Goal: Transaction & Acquisition: Purchase product/service

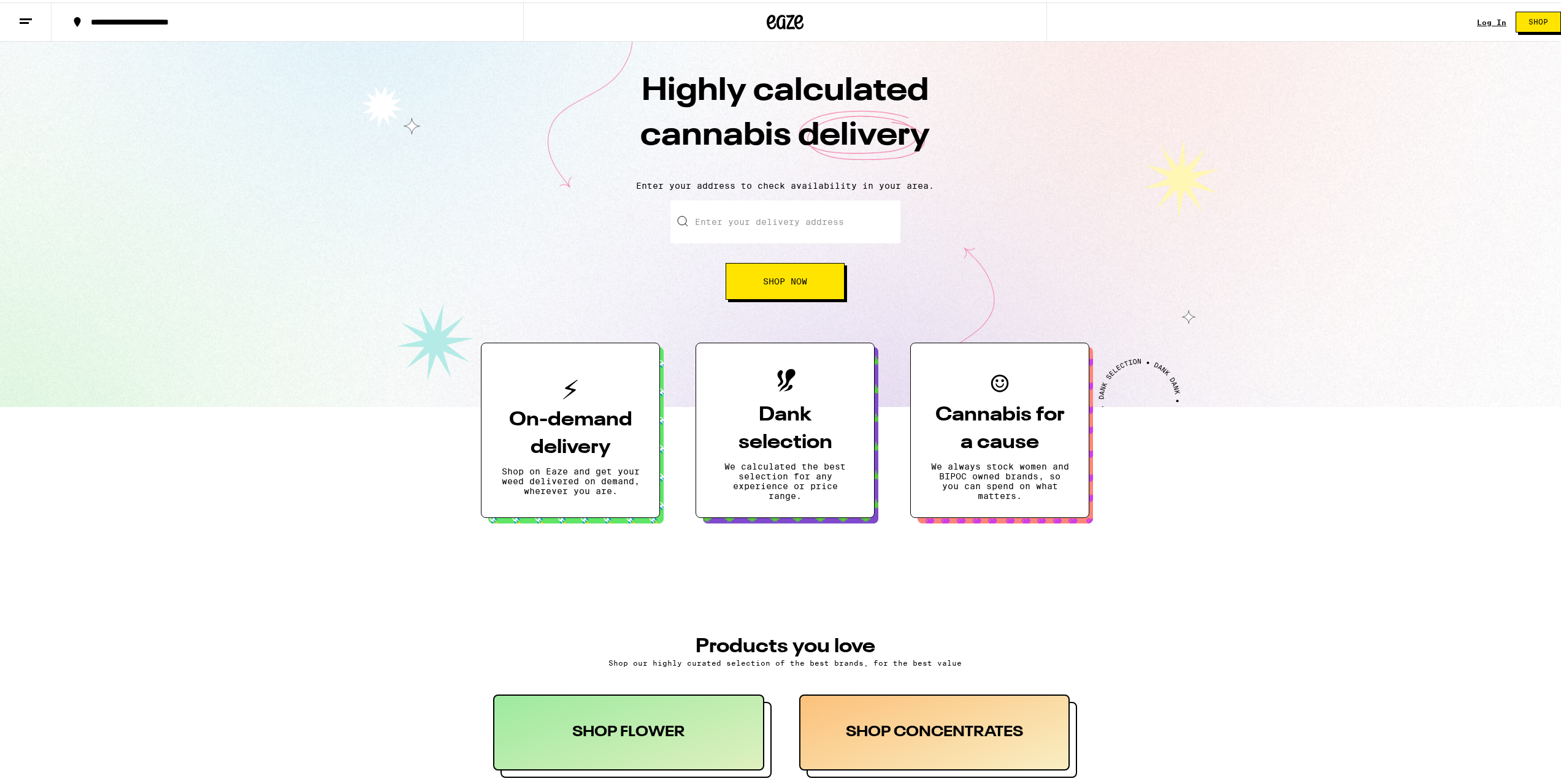
click at [1477, 20] on link "Log In" at bounding box center [1491, 19] width 29 height 8
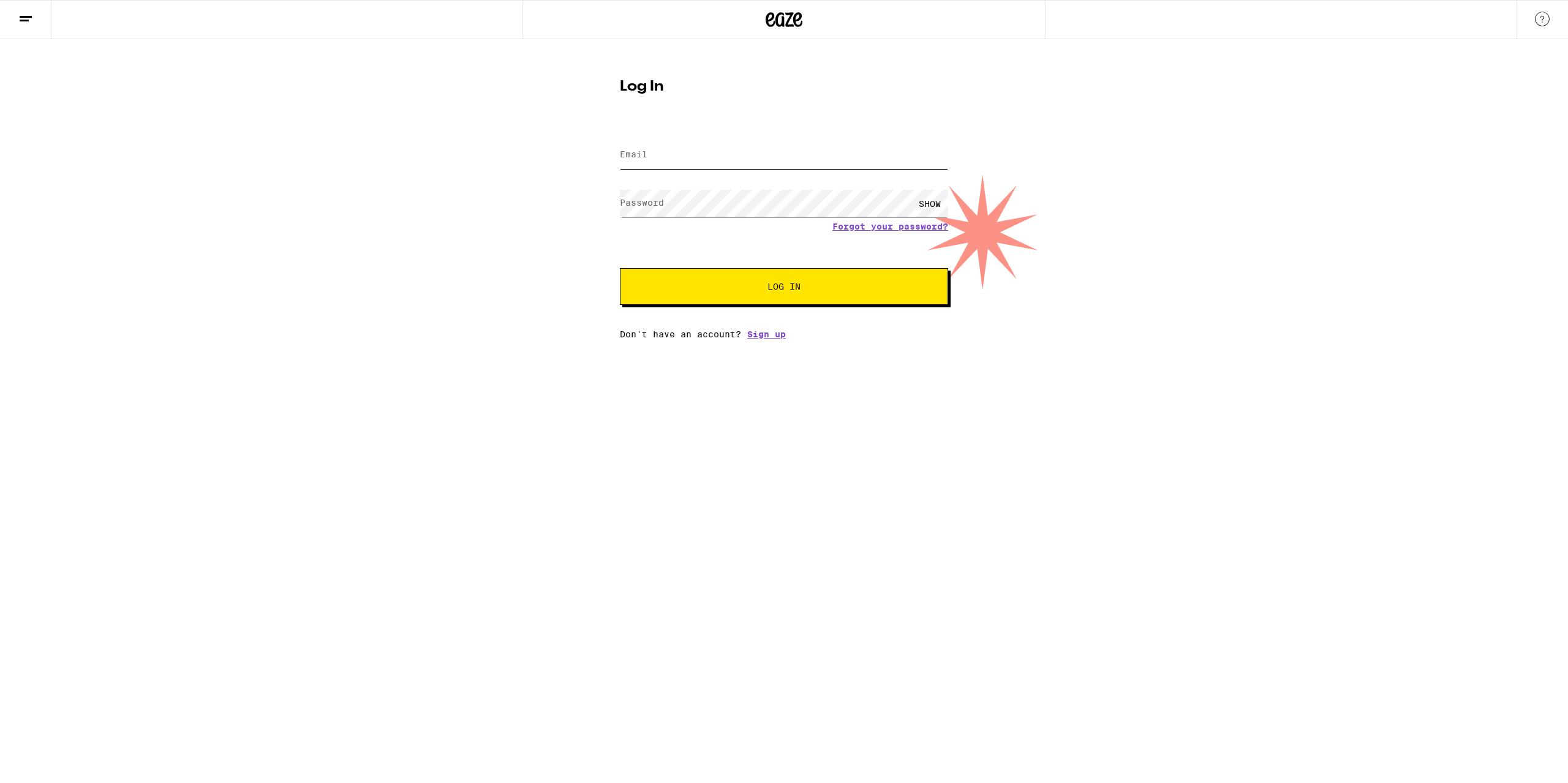
click at [676, 156] on input "Email" at bounding box center [784, 156] width 328 height 28
type input "[EMAIL_ADDRESS][DOMAIN_NAME]"
click at [620, 268] on button "Log In" at bounding box center [784, 286] width 328 height 37
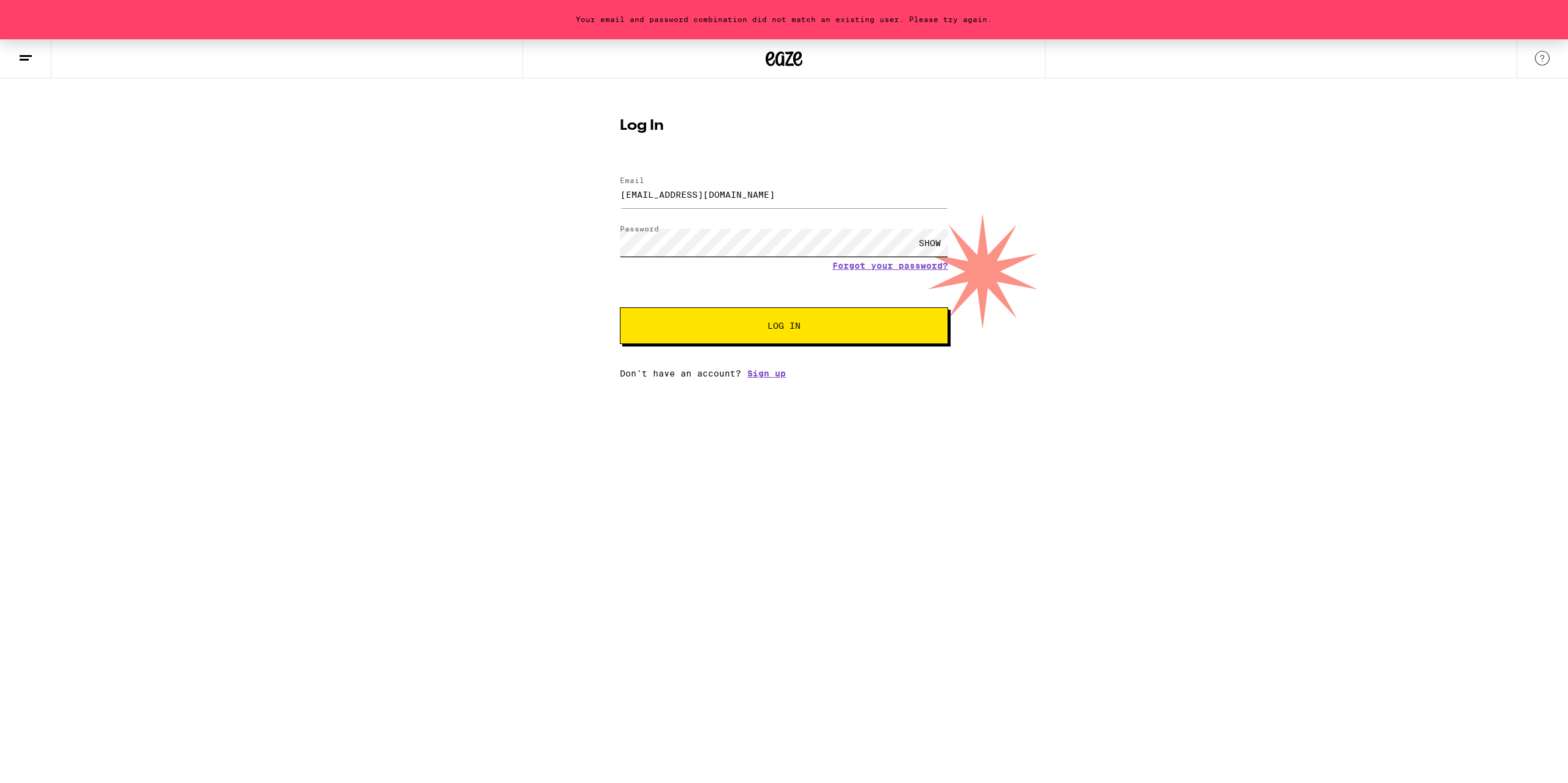
click at [620, 307] on button "Log In" at bounding box center [784, 325] width 328 height 37
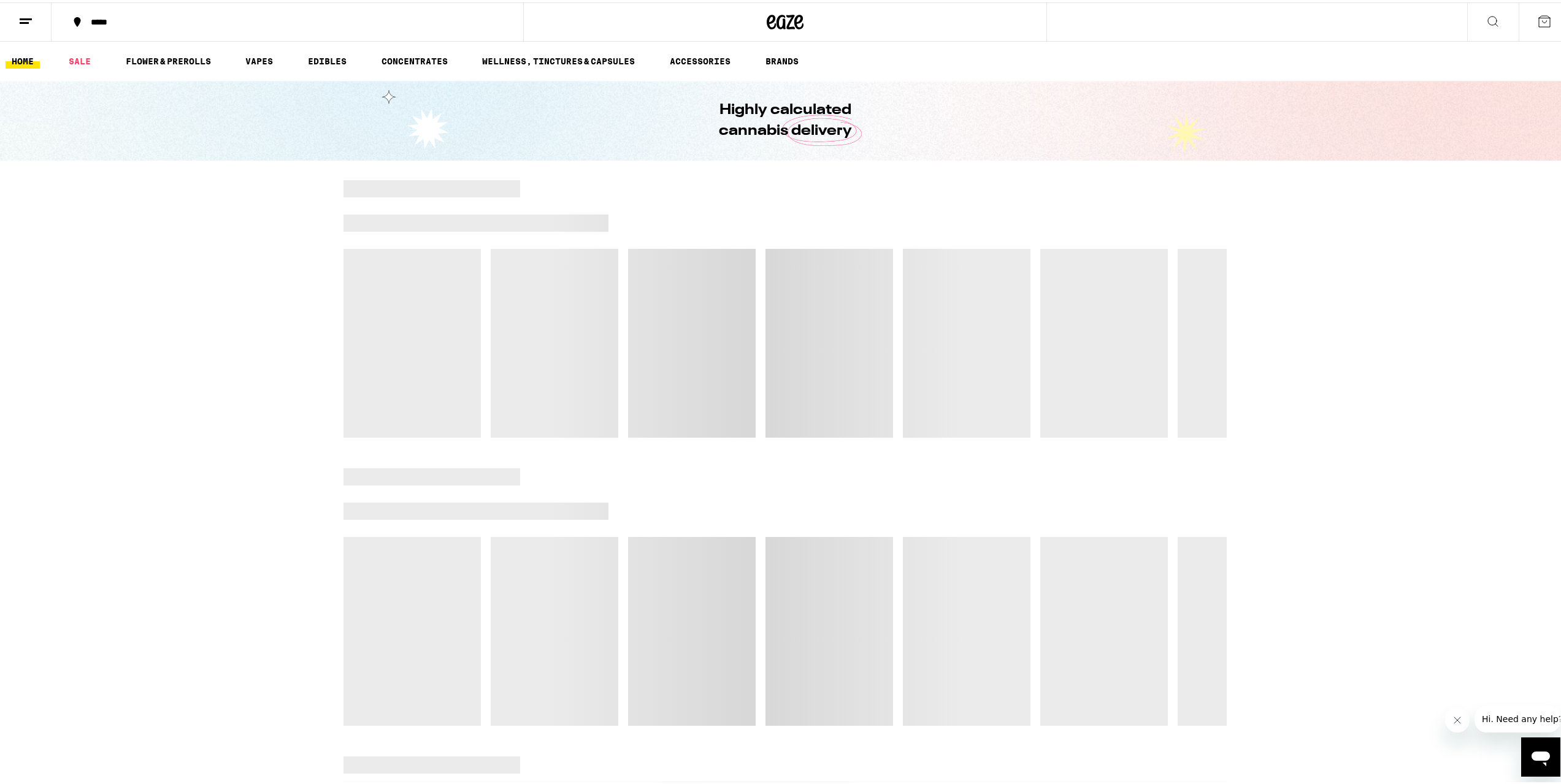
click at [116, 15] on div "*****" at bounding box center [294, 19] width 418 height 8
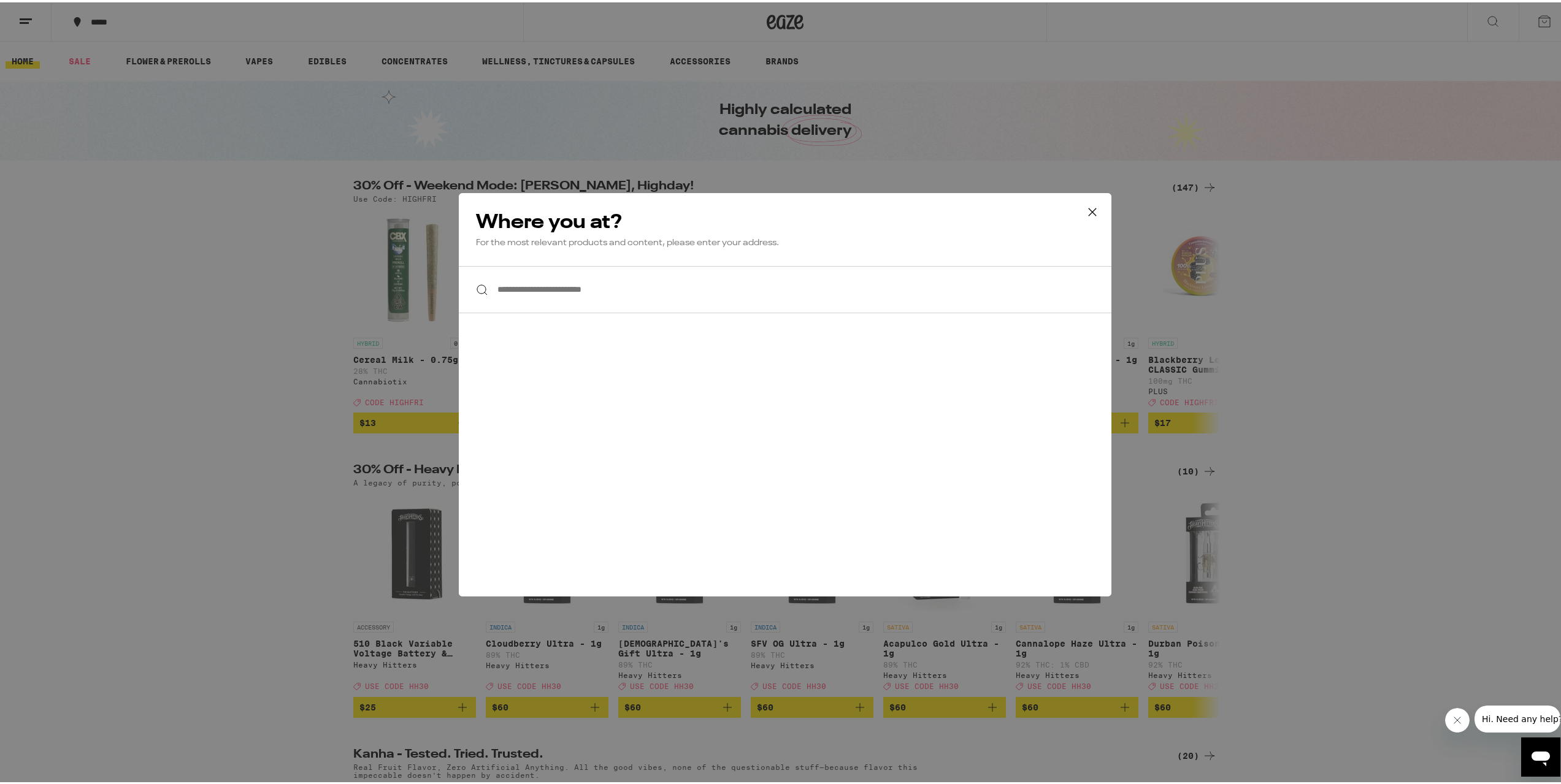
click at [680, 307] on input "**********" at bounding box center [785, 287] width 653 height 47
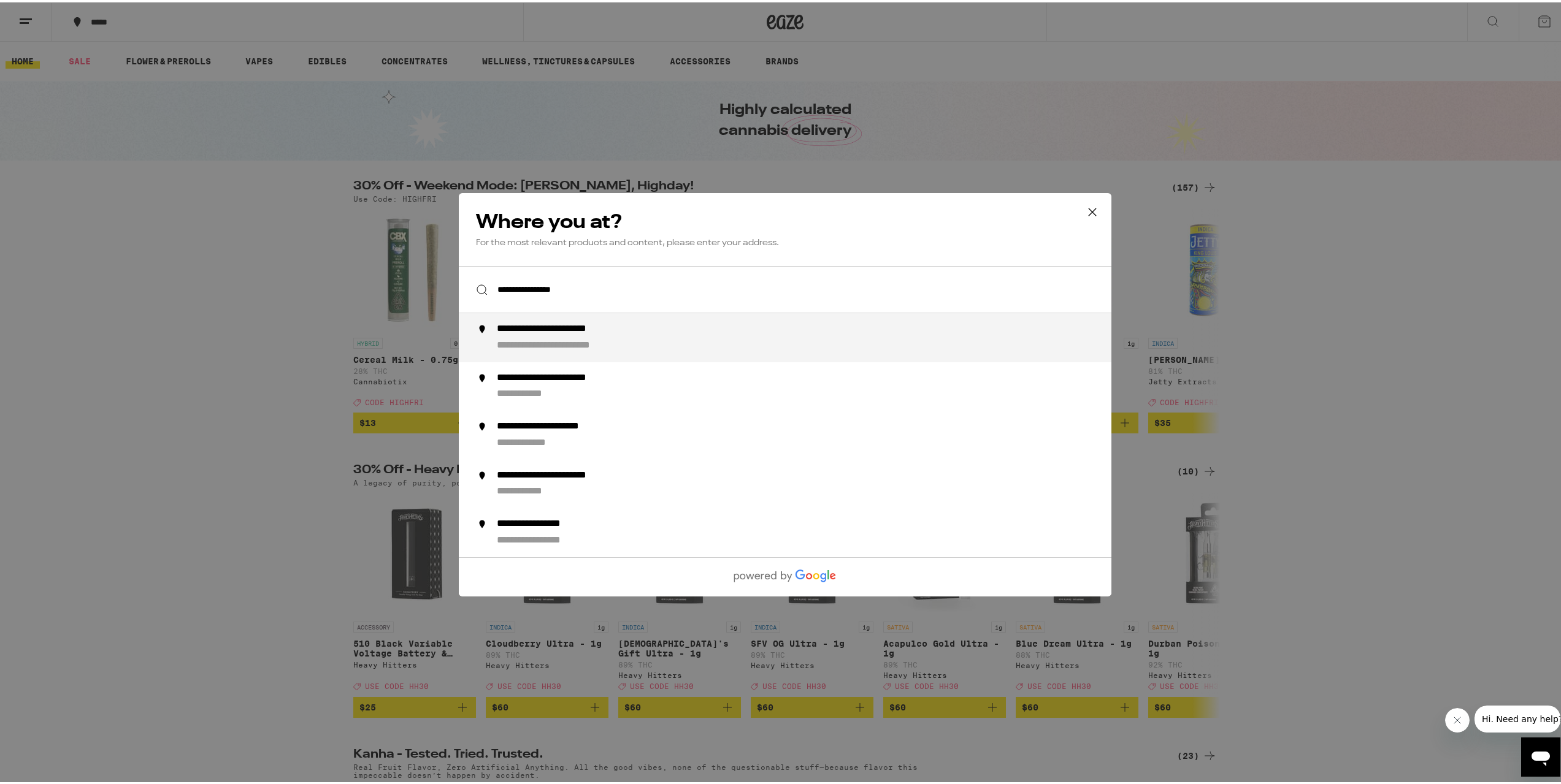
click at [678, 333] on div "**********" at bounding box center [809, 335] width 626 height 29
type input "**********"
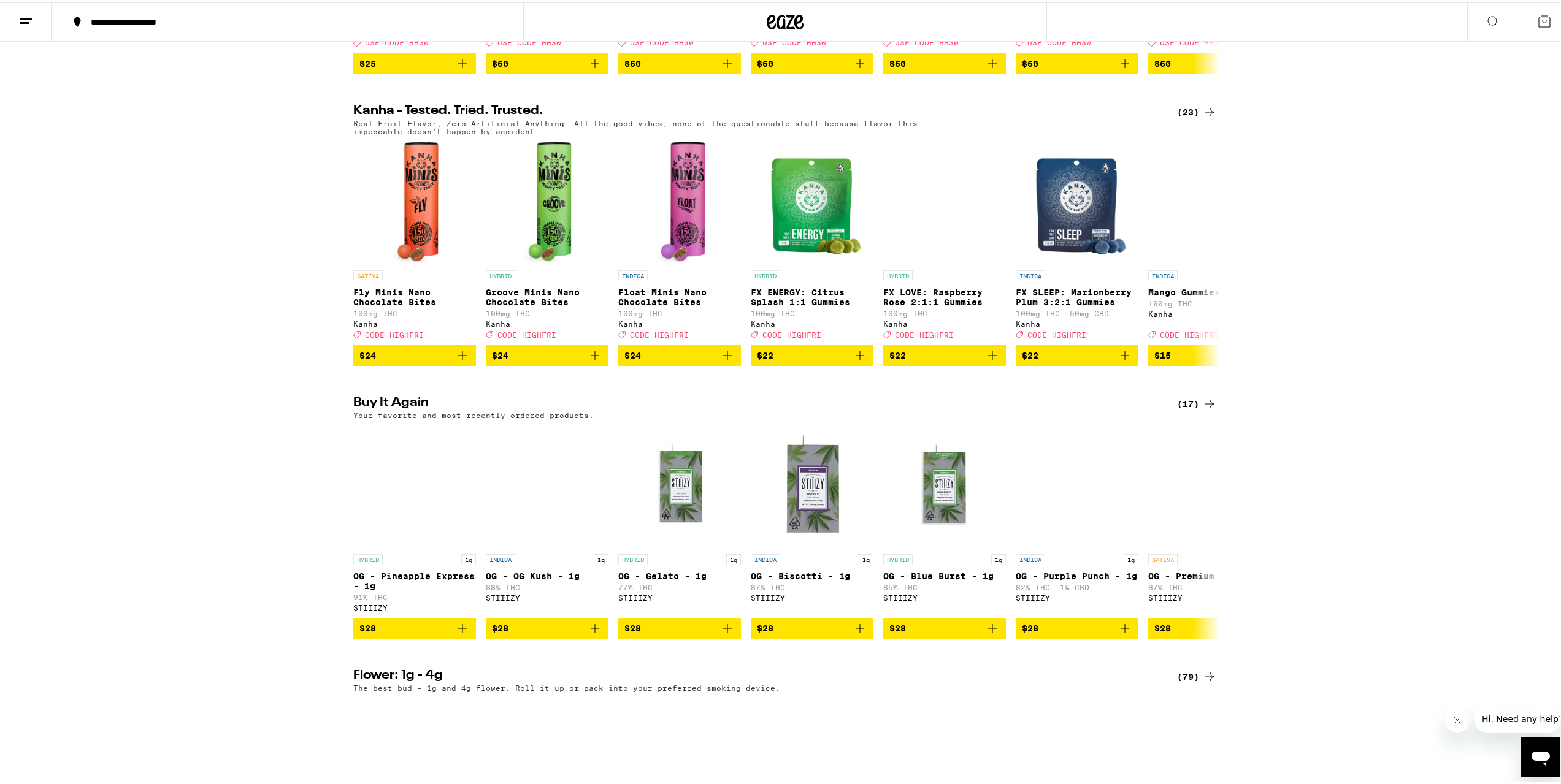
scroll to position [736, 0]
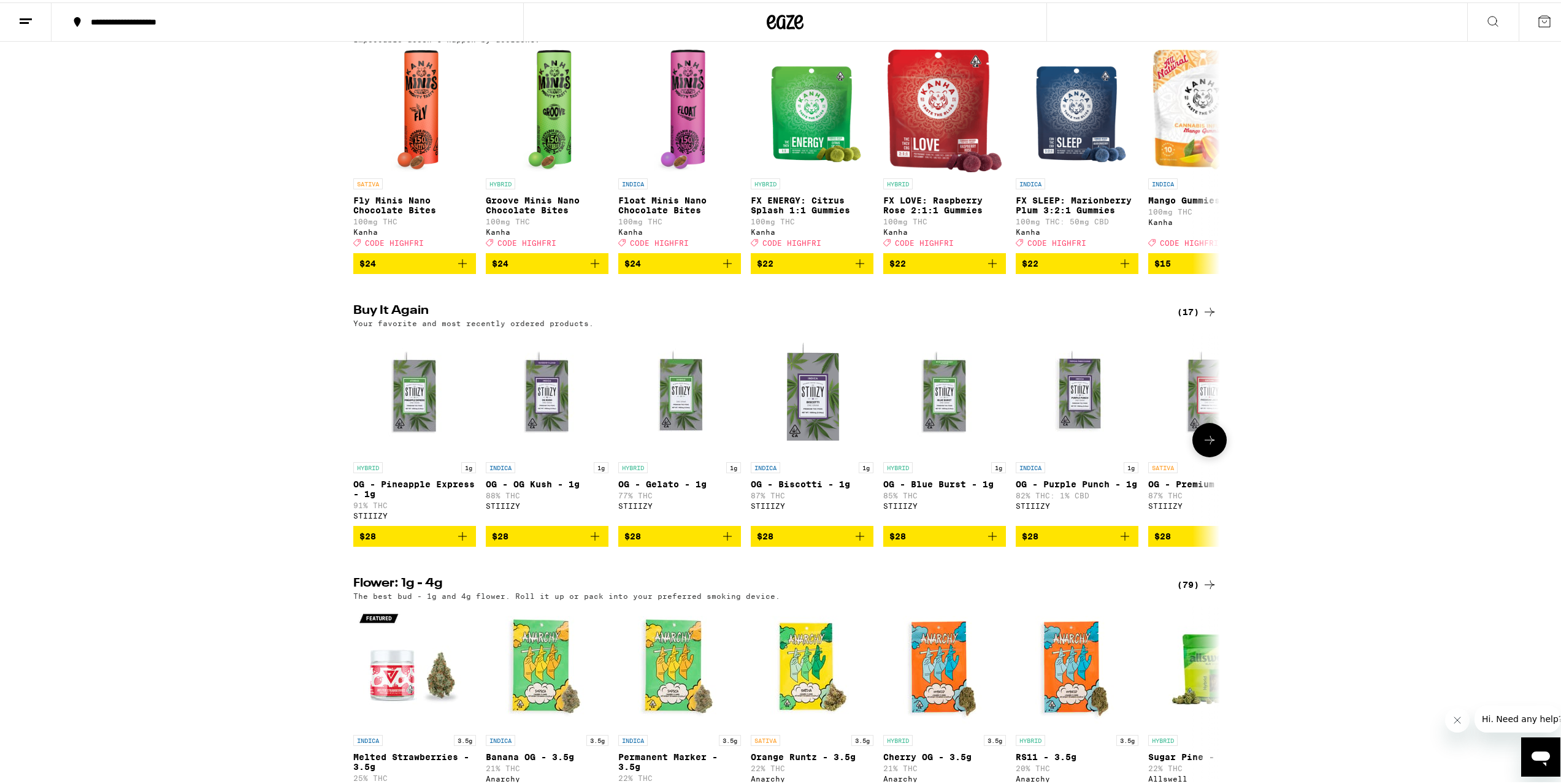
click at [592, 541] on icon "Add to bag" at bounding box center [594, 534] width 15 height 15
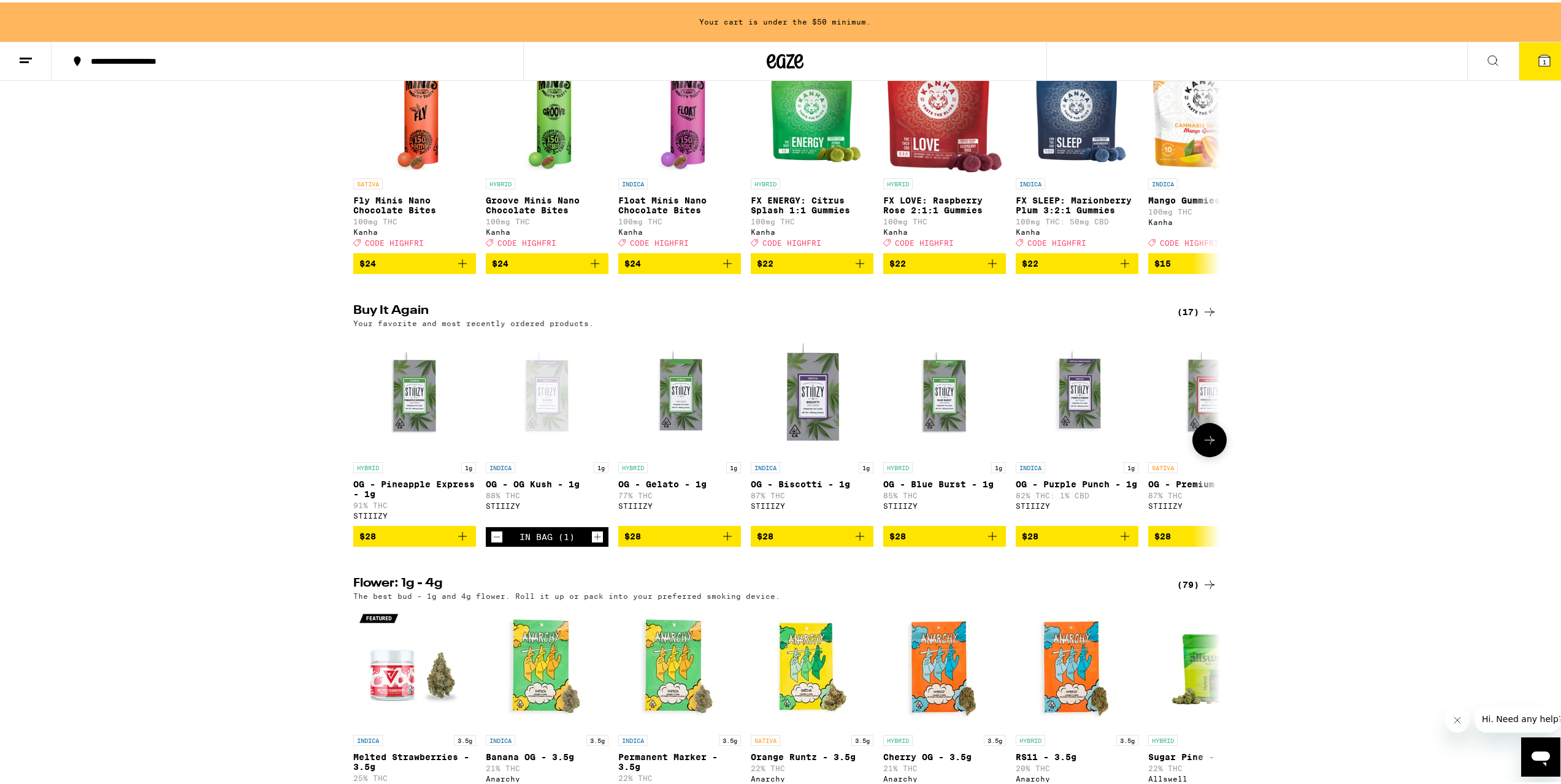
click at [724, 541] on icon "Add to bag" at bounding box center [727, 534] width 15 height 15
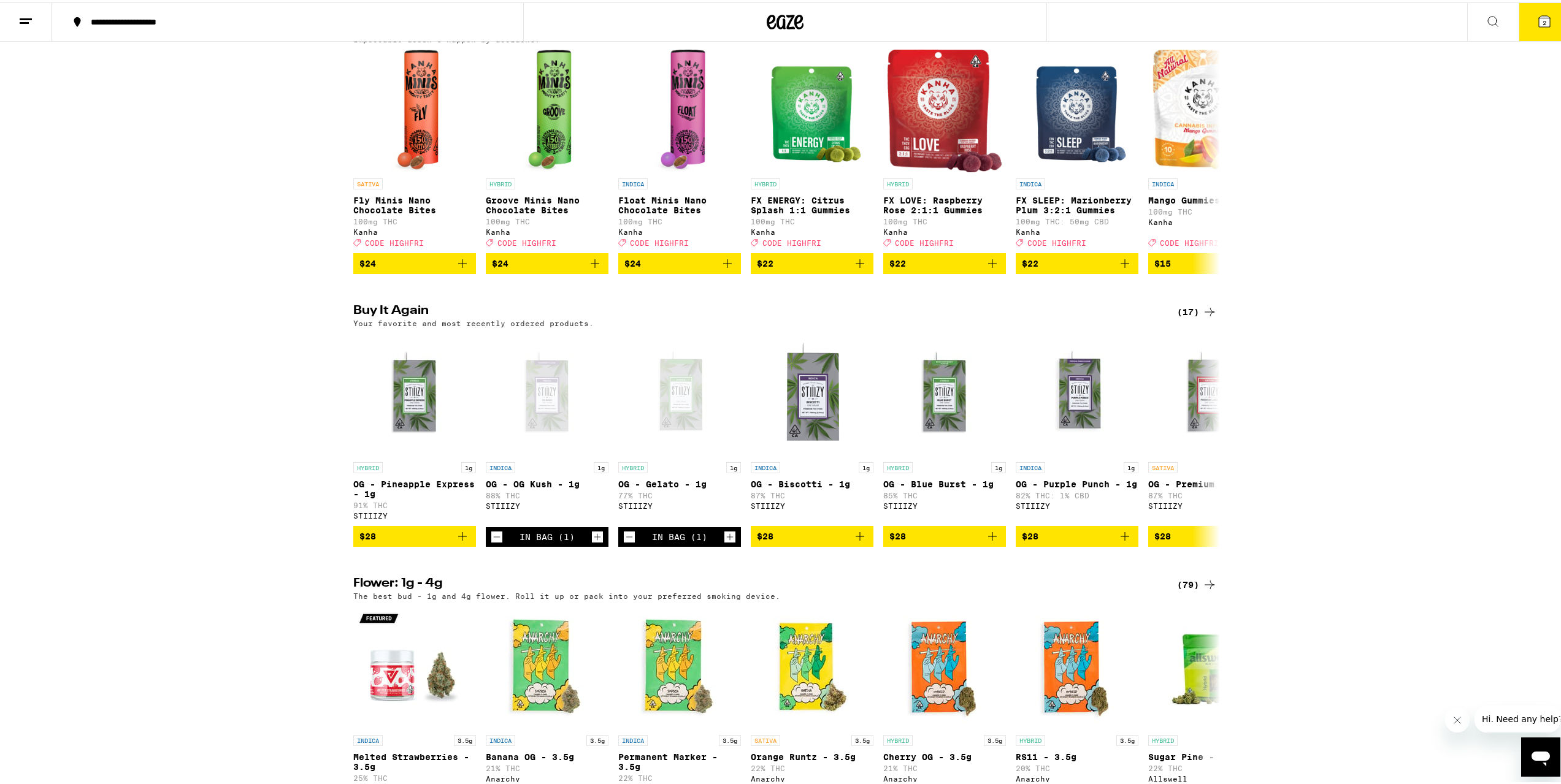
click at [1525, 25] on button "2" at bounding box center [1544, 19] width 51 height 38
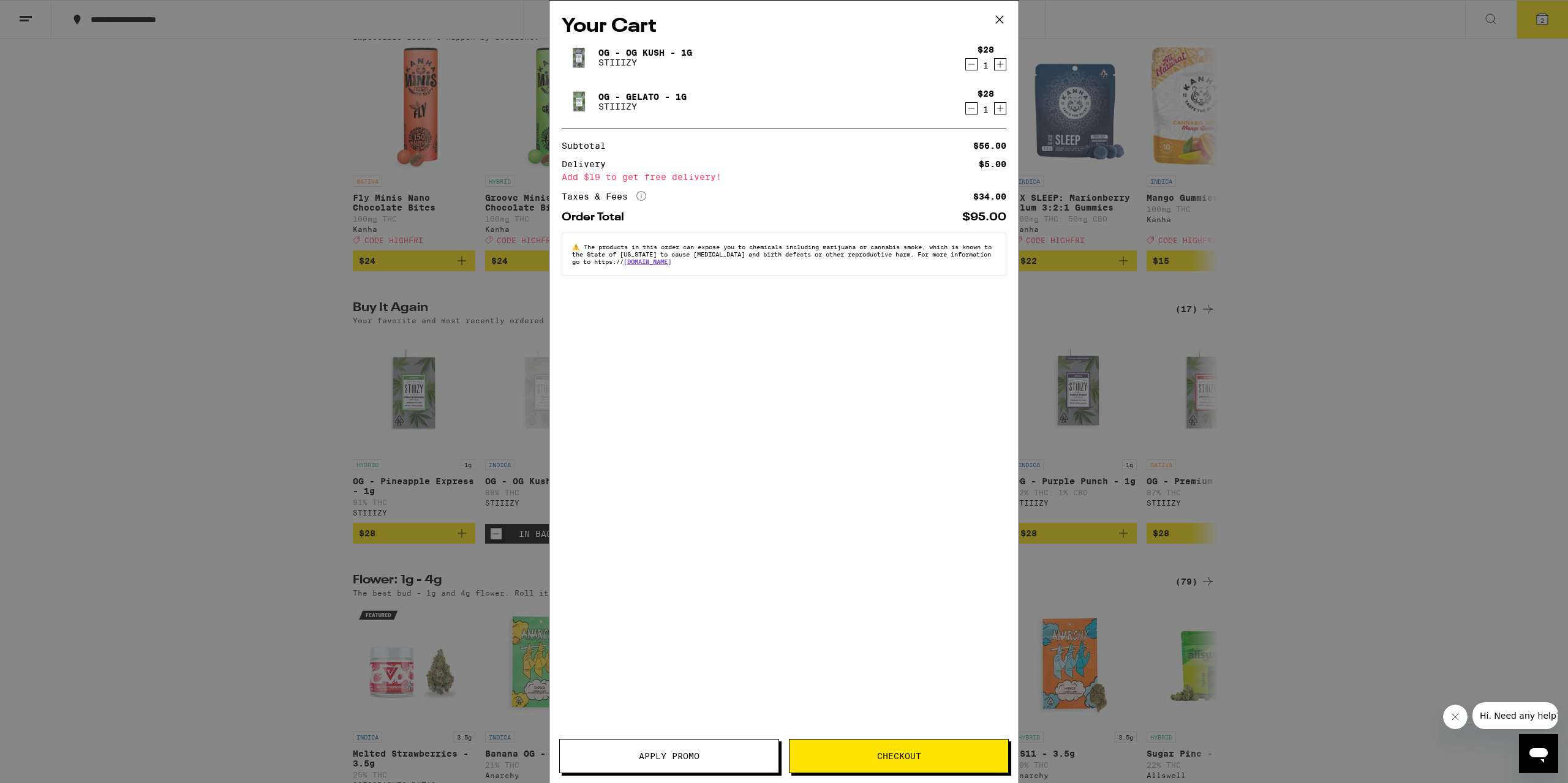
click at [879, 752] on span "Checkout" at bounding box center [899, 756] width 44 height 8
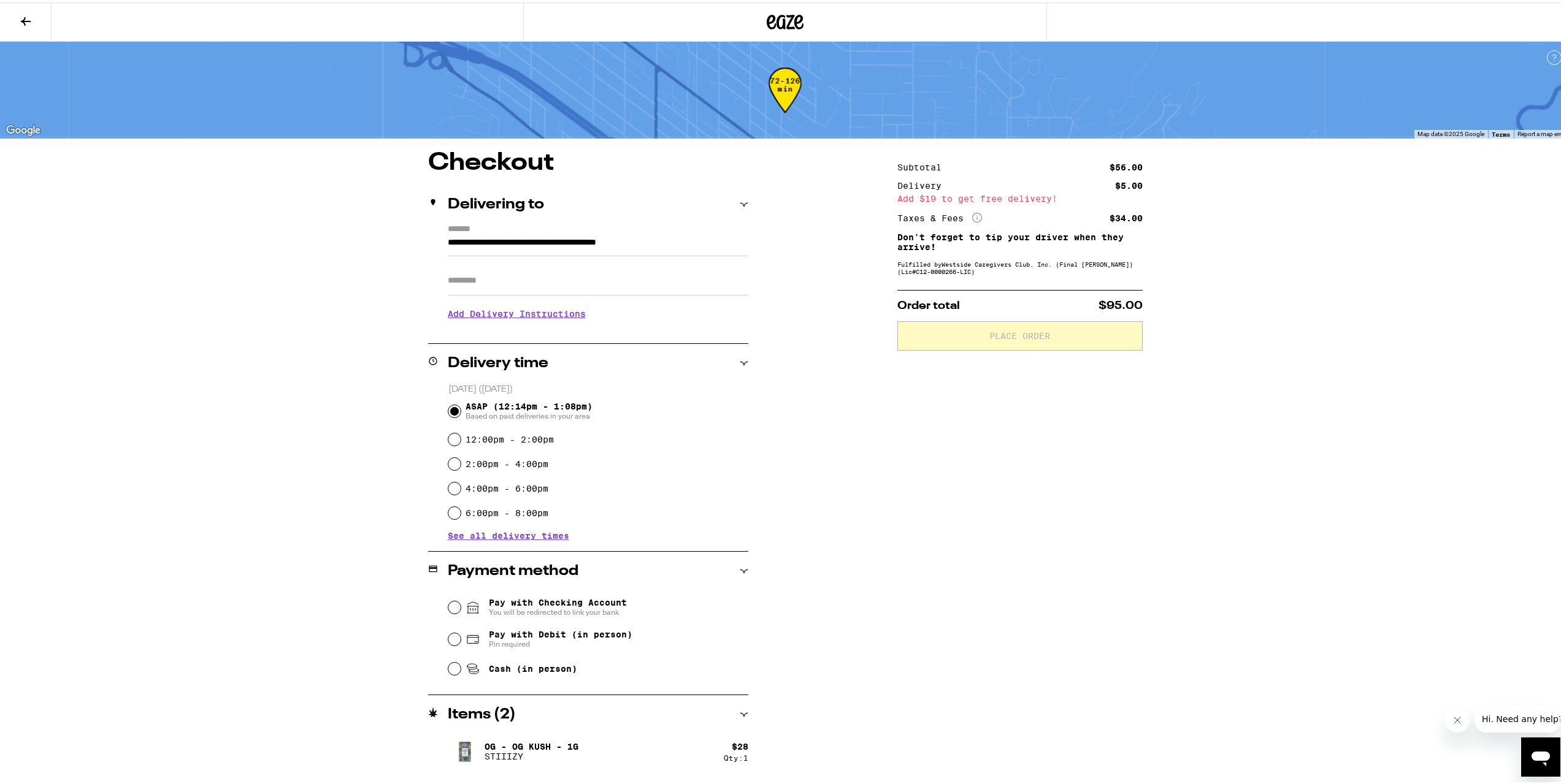
click at [525, 633] on span "Pay with Debit (in person)" at bounding box center [560, 632] width 143 height 10
click at [461, 633] on input "Pay with Debit (in person) Pin required" at bounding box center [454, 637] width 13 height 13
radio input "true"
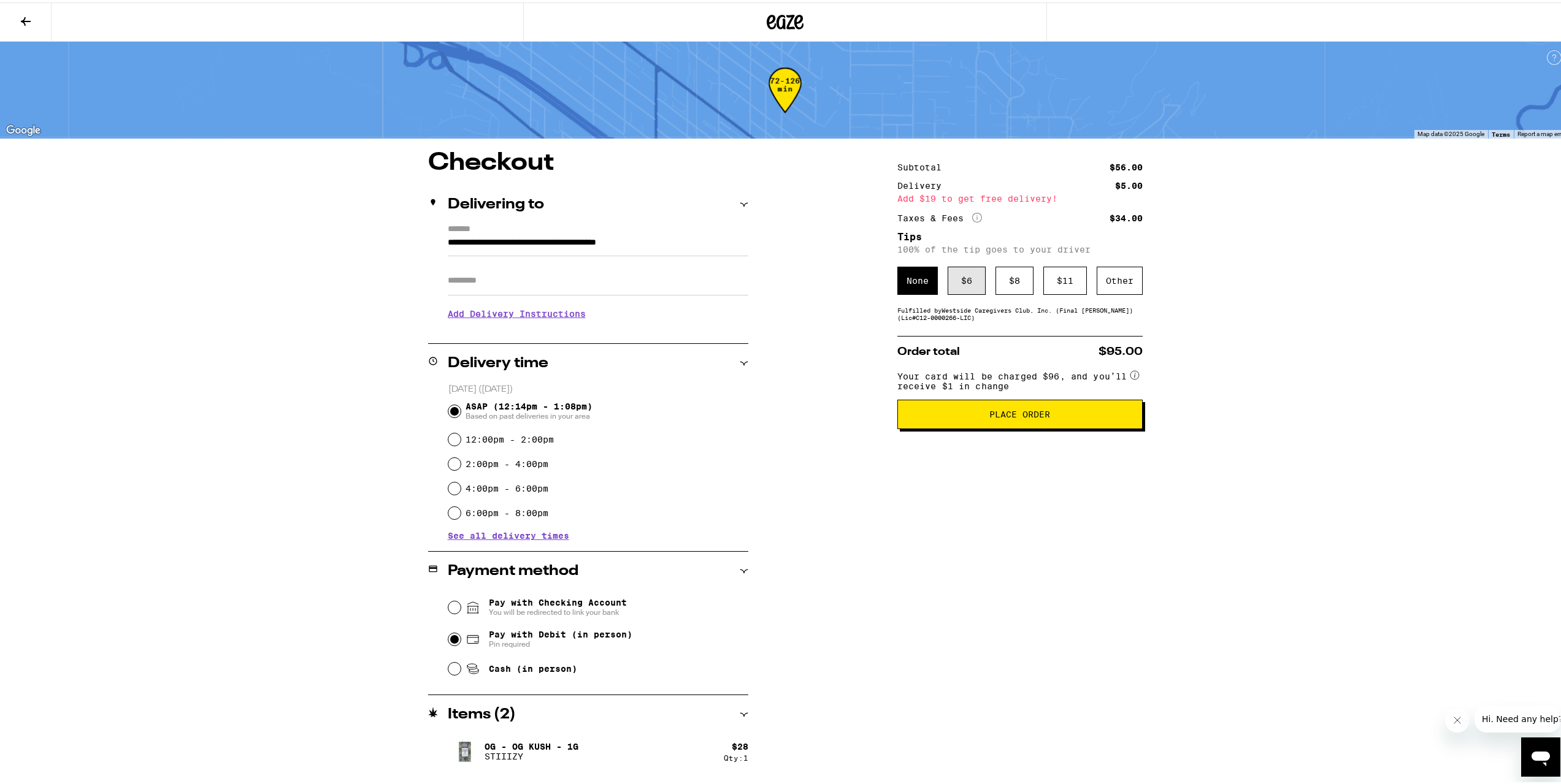
click at [956, 280] on div "$ 6" at bounding box center [967, 278] width 38 height 29
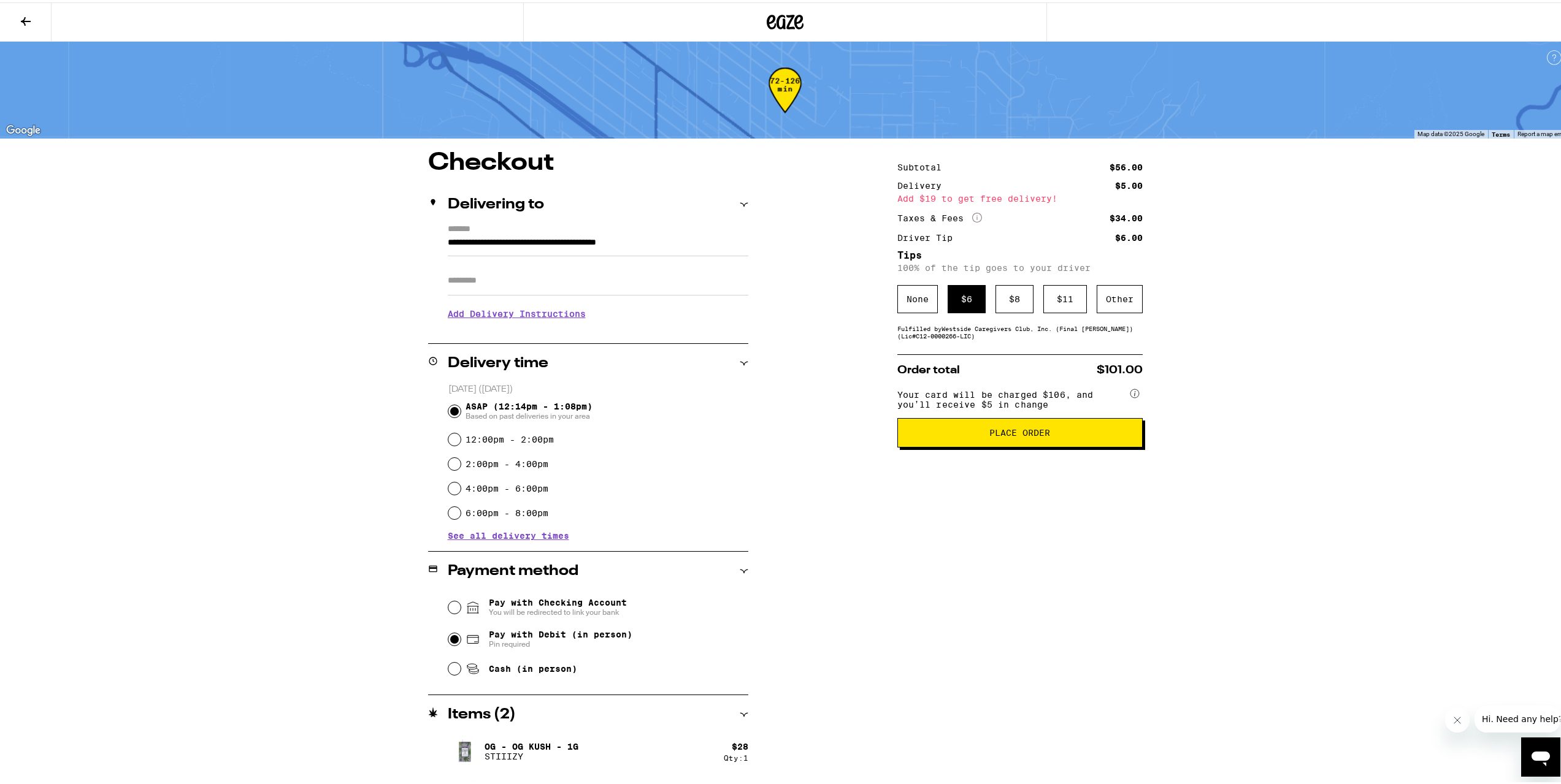
click at [984, 435] on span "Place Order" at bounding box center [1020, 431] width 225 height 8
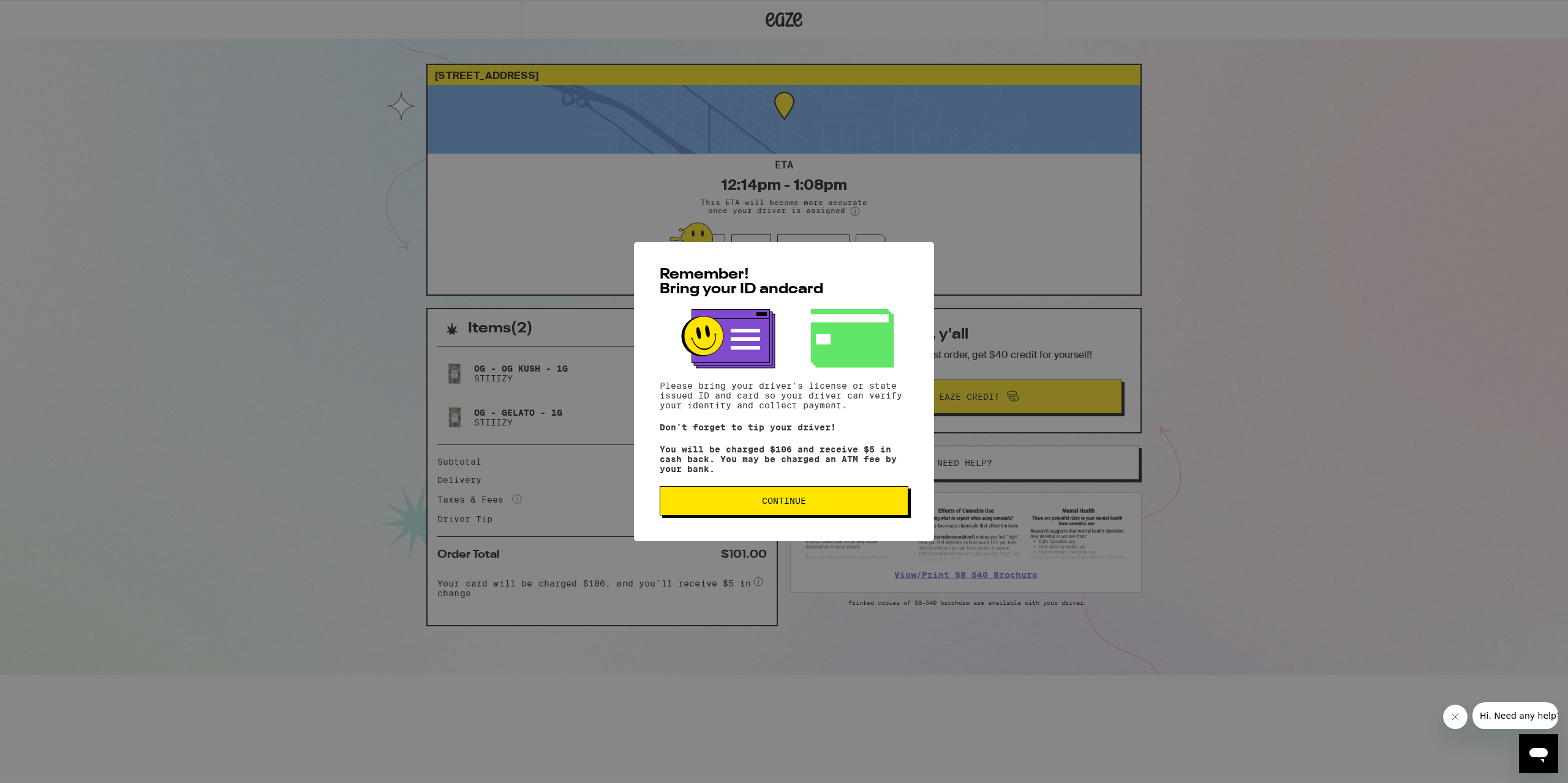
click at [792, 491] on button "Continue" at bounding box center [784, 501] width 249 height 29
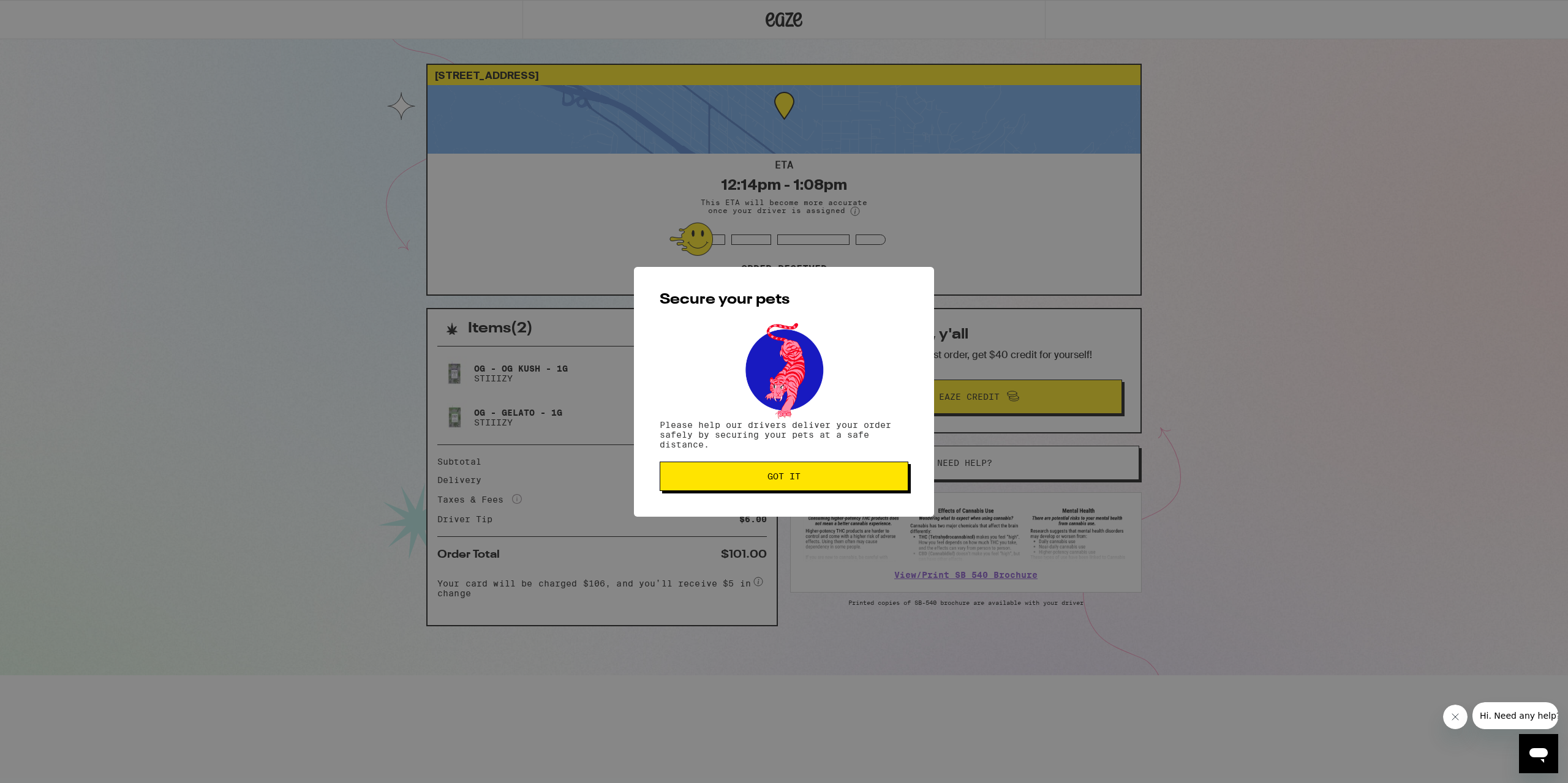
click at [785, 488] on button "Got it" at bounding box center [784, 477] width 249 height 29
